Goal: Task Accomplishment & Management: Use online tool/utility

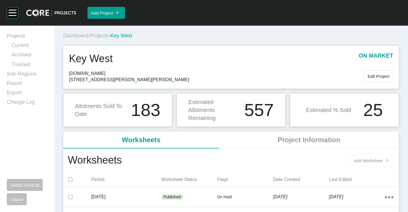
click at [359, 159] on span "Add Worksheet" at bounding box center [368, 160] width 29 height 5
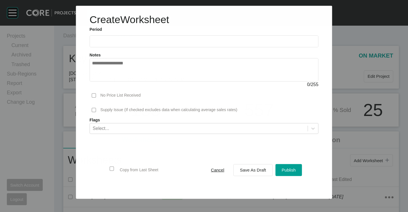
click at [120, 45] on label at bounding box center [203, 41] width 229 height 12
click at [120, 44] on input "text" at bounding box center [204, 41] width 224 height 5
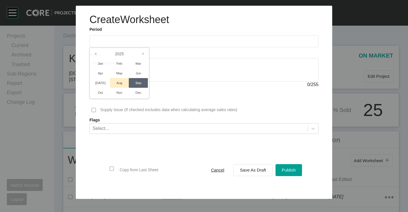
click at [122, 83] on li "Aug" at bounding box center [119, 83] width 19 height 10
type input "**********"
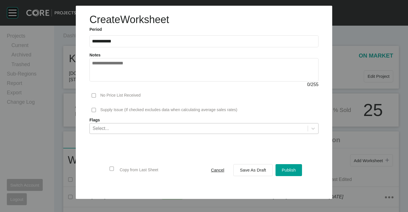
click at [135, 125] on div "Select..." at bounding box center [199, 128] width 218 height 10
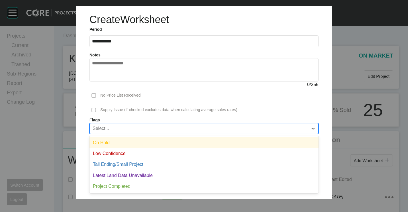
drag, startPoint x: 128, startPoint y: 144, endPoint x: 175, endPoint y: 162, distance: 50.6
click at [128, 144] on div "On Hold" at bounding box center [203, 142] width 229 height 11
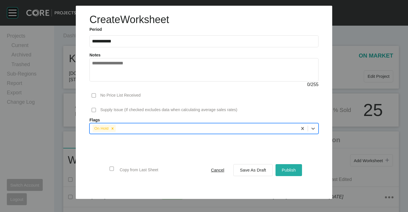
click at [280, 171] on div "Publish" at bounding box center [288, 170] width 17 height 8
